Goal: Task Accomplishment & Management: Manage account settings

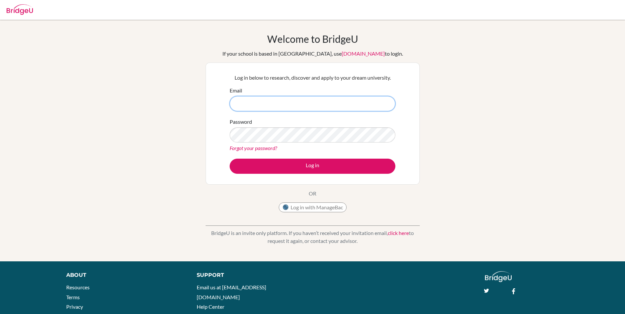
click at [353, 106] on input "Email" at bounding box center [313, 103] width 166 height 15
drag, startPoint x: 617, startPoint y: 0, endPoint x: 467, endPoint y: 171, distance: 227.0
click at [475, 170] on div "Welcome to BridgeU If your school is based in China, use app.bridge-u.com.cn to…" at bounding box center [312, 141] width 625 height 216
drag, startPoint x: 418, startPoint y: 0, endPoint x: 493, endPoint y: 188, distance: 202.1
click at [493, 188] on div "Welcome to BridgeU If your school is based in China, use app.bridge-u.com.cn to…" at bounding box center [312, 141] width 625 height 216
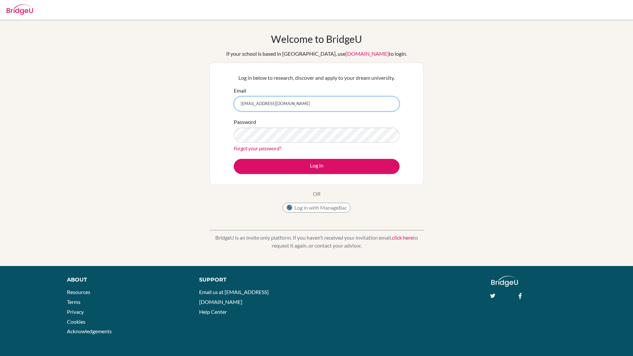
click at [315, 104] on input "[EMAIL_ADDRESS][DOMAIN_NAME]" at bounding box center [317, 103] width 166 height 15
click at [315, 104] on input "arhaan6565@vivekhighschool.onmicrososft.com" at bounding box center [317, 103] width 166 height 15
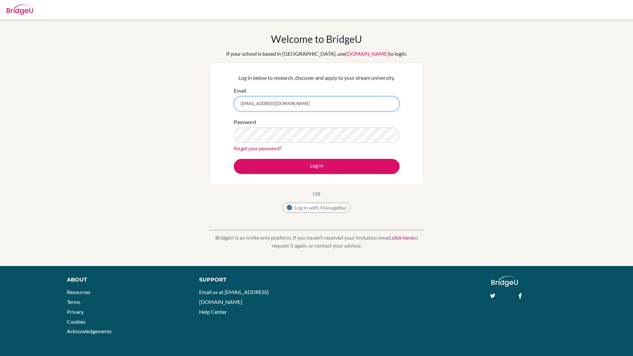
click at [316, 105] on input "arhaan6565@vivekhighschool.onmicrososft.com" at bounding box center [317, 103] width 166 height 15
type input "arhaan6565@vivekhighschool.onmicrosoft.com"
click at [447, 112] on div "Welcome to BridgeU If your school is based in China, use app.bridge-u.com.cn to…" at bounding box center [316, 143] width 633 height 220
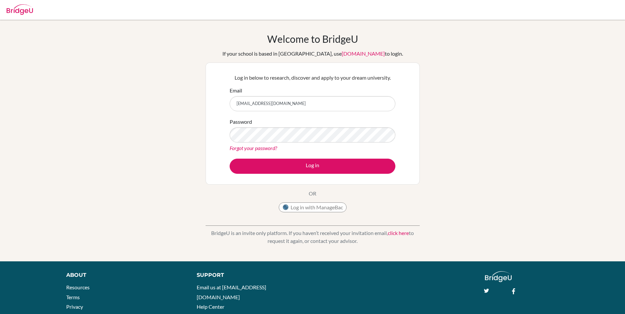
click at [247, 150] on link "Forgot your password?" at bounding box center [253, 148] width 47 height 6
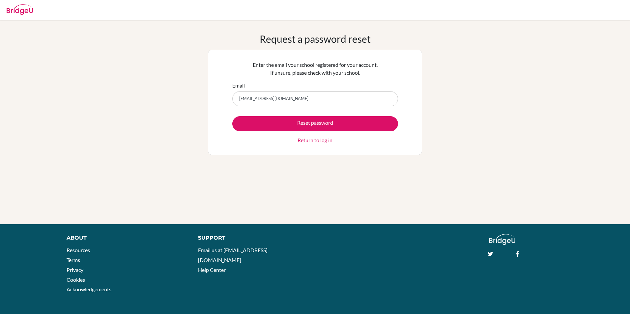
type input "arhaan6565@vivekhighschool.onmicrosoft.com"
click at [232, 116] on button "Reset password" at bounding box center [315, 123] width 166 height 15
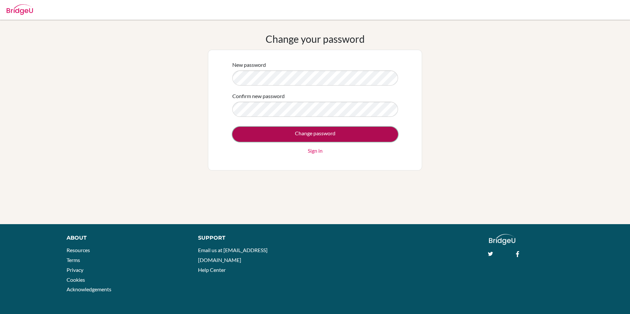
click at [368, 136] on input "Change password" at bounding box center [315, 134] width 166 height 15
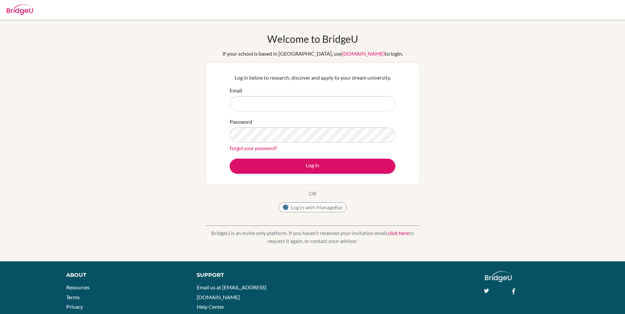
type input "s"
type input "arhaan6565@vivekhighschool.onmicrosoft.com"
click at [230, 159] on button "Log in" at bounding box center [313, 166] width 166 height 15
